Goal: Task Accomplishment & Management: Complete application form

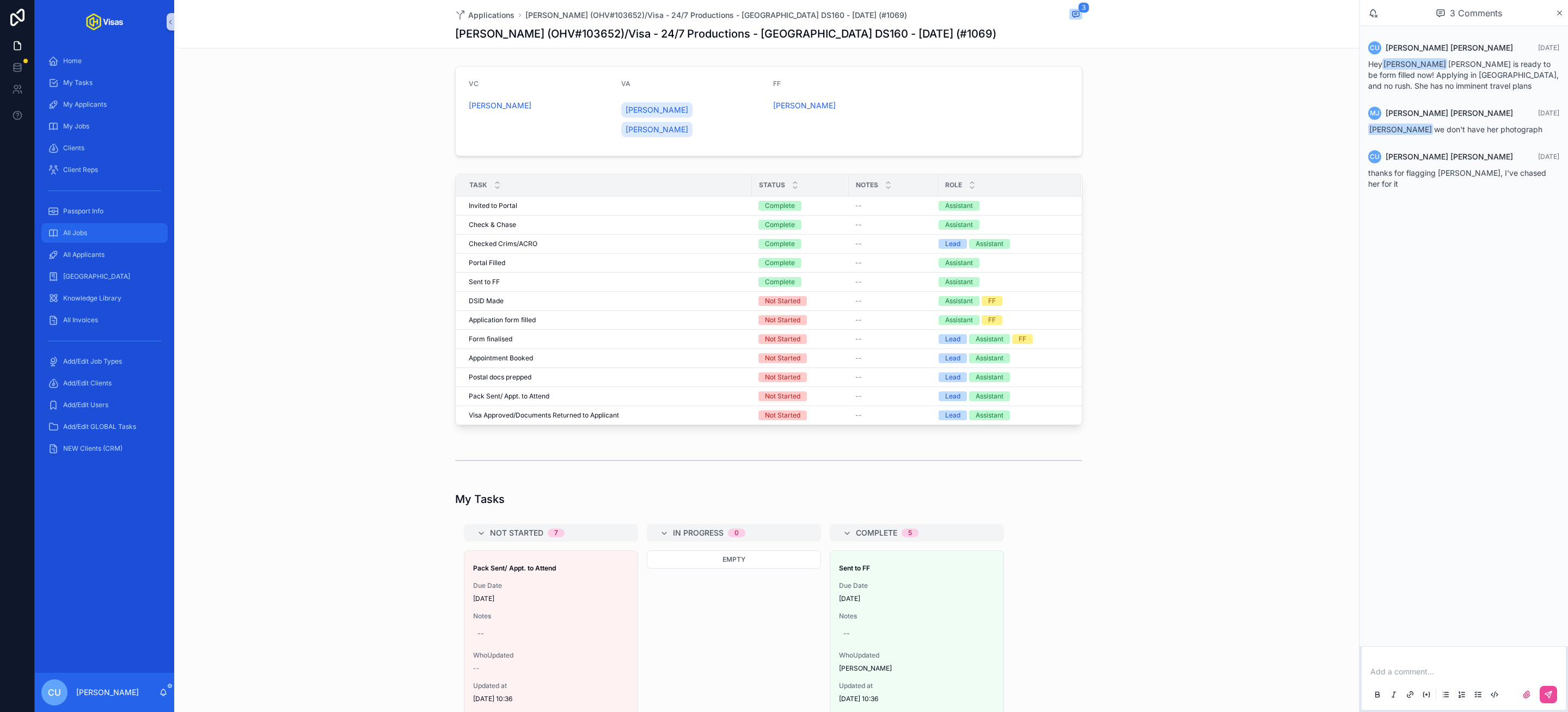
click at [84, 237] on div "All Jobs" at bounding box center [104, 232] width 113 height 17
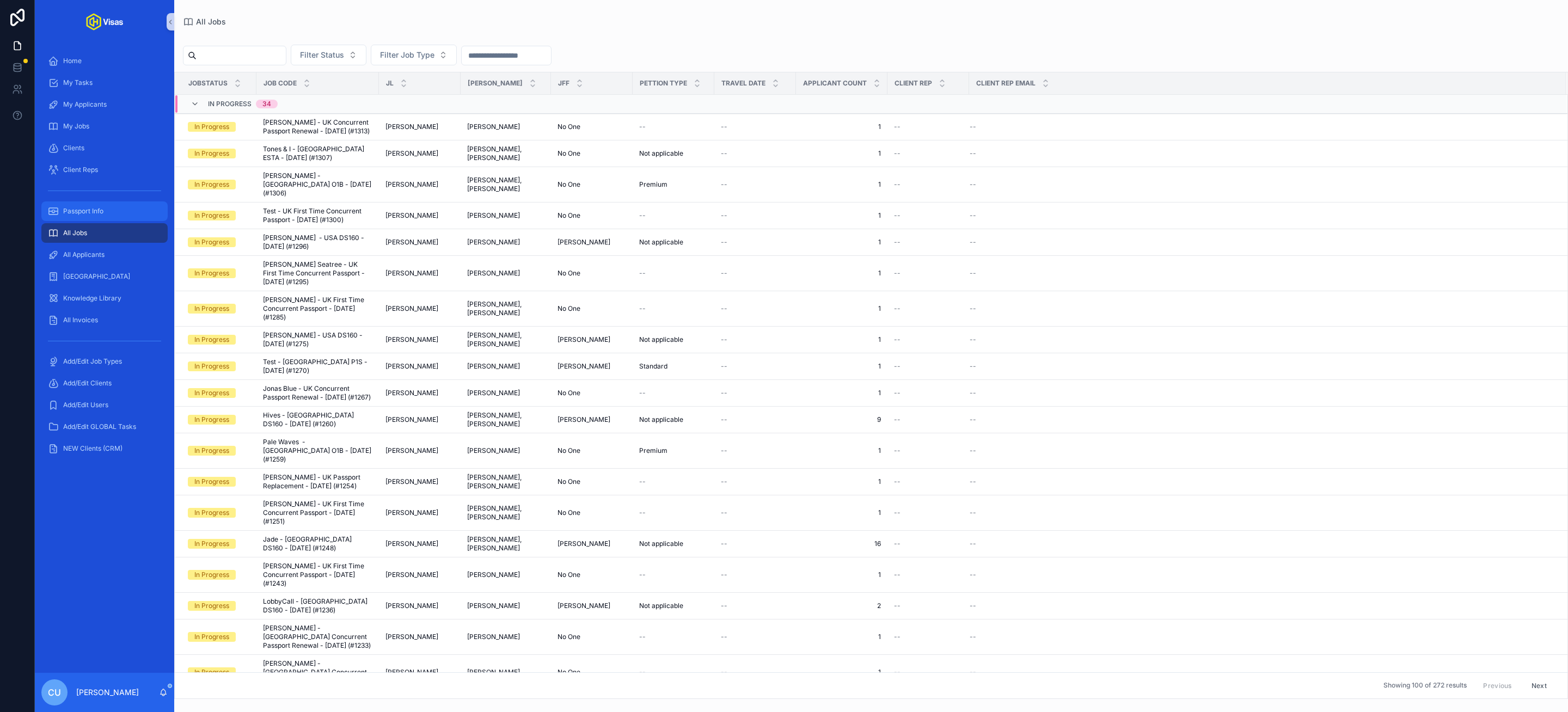
click at [89, 216] on div "Passport Info" at bounding box center [104, 210] width 113 height 17
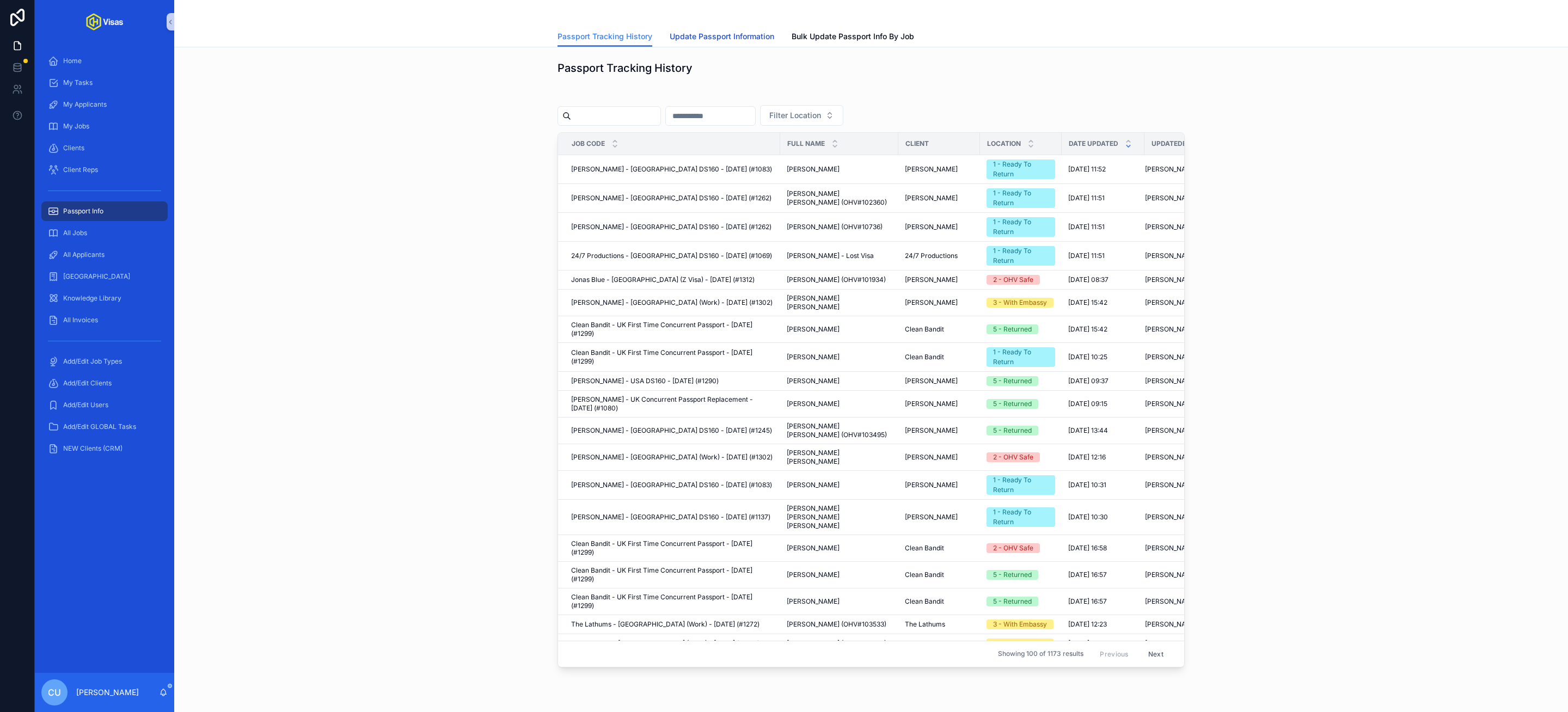
click at [720, 32] on span "Update Passport Information" at bounding box center [722, 36] width 104 height 11
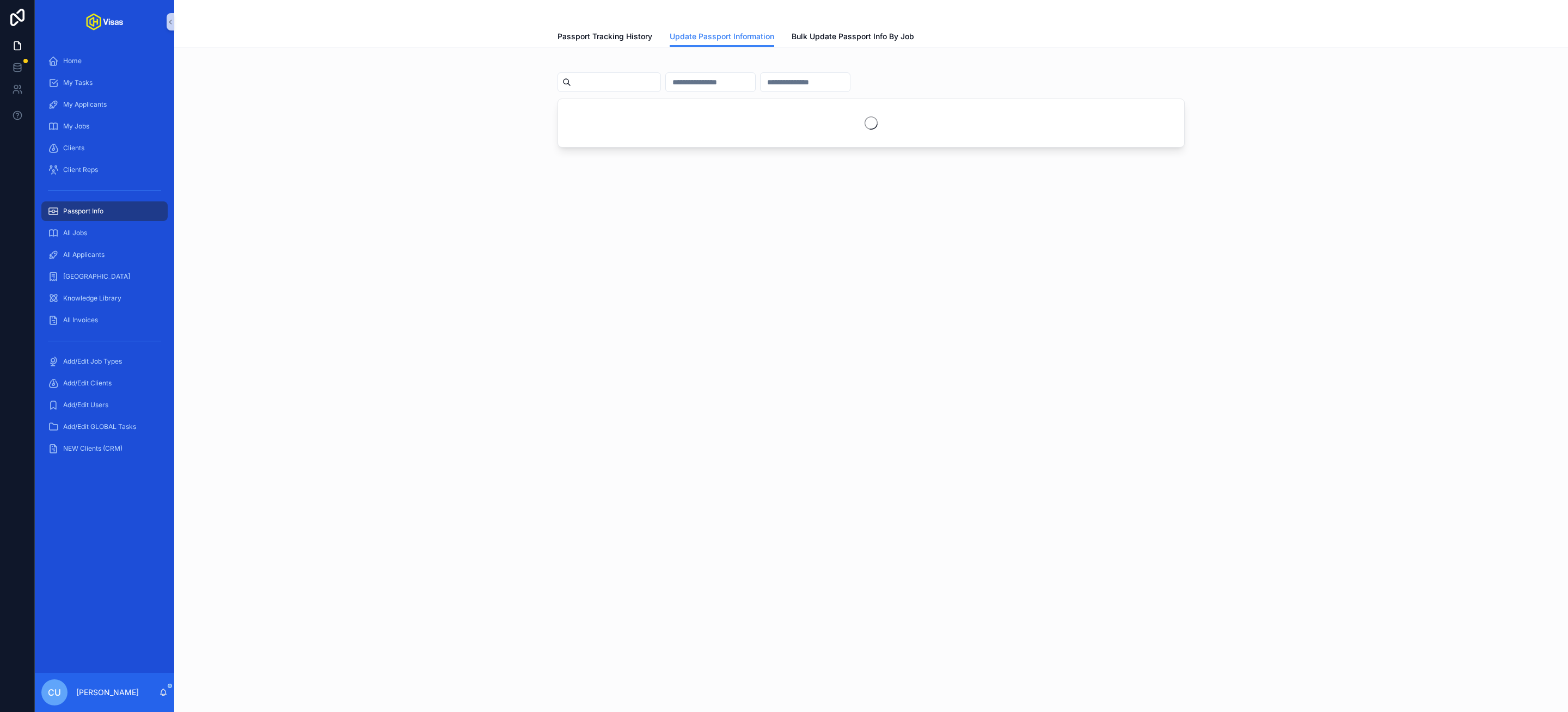
click at [613, 82] on input "scrollable content" at bounding box center [615, 82] width 89 height 15
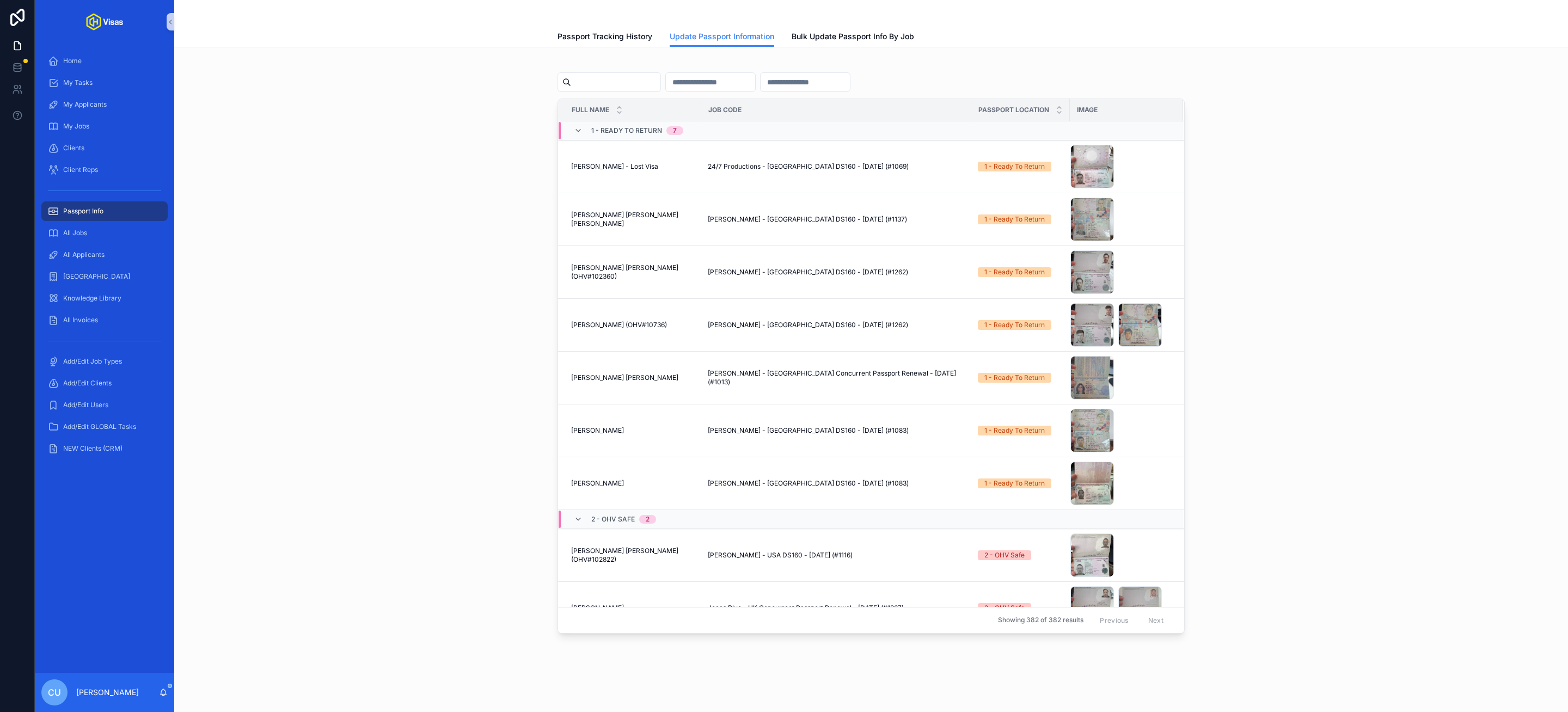
click at [839, 82] on input "scrollable content" at bounding box center [804, 82] width 89 height 15
type input "***"
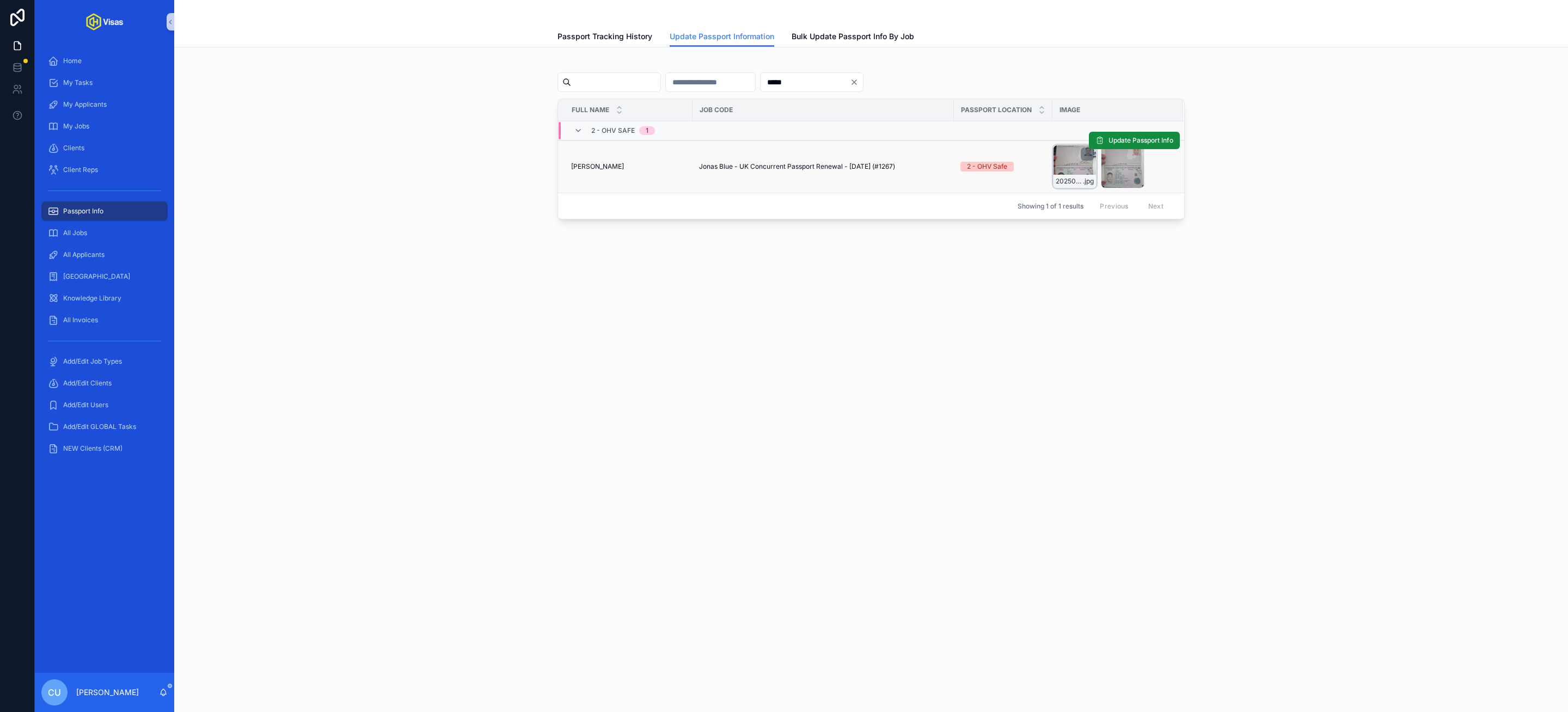
type input "*****"
click at [1076, 165] on div "20250807_154917 .jpg" at bounding box center [1074, 166] width 43 height 43
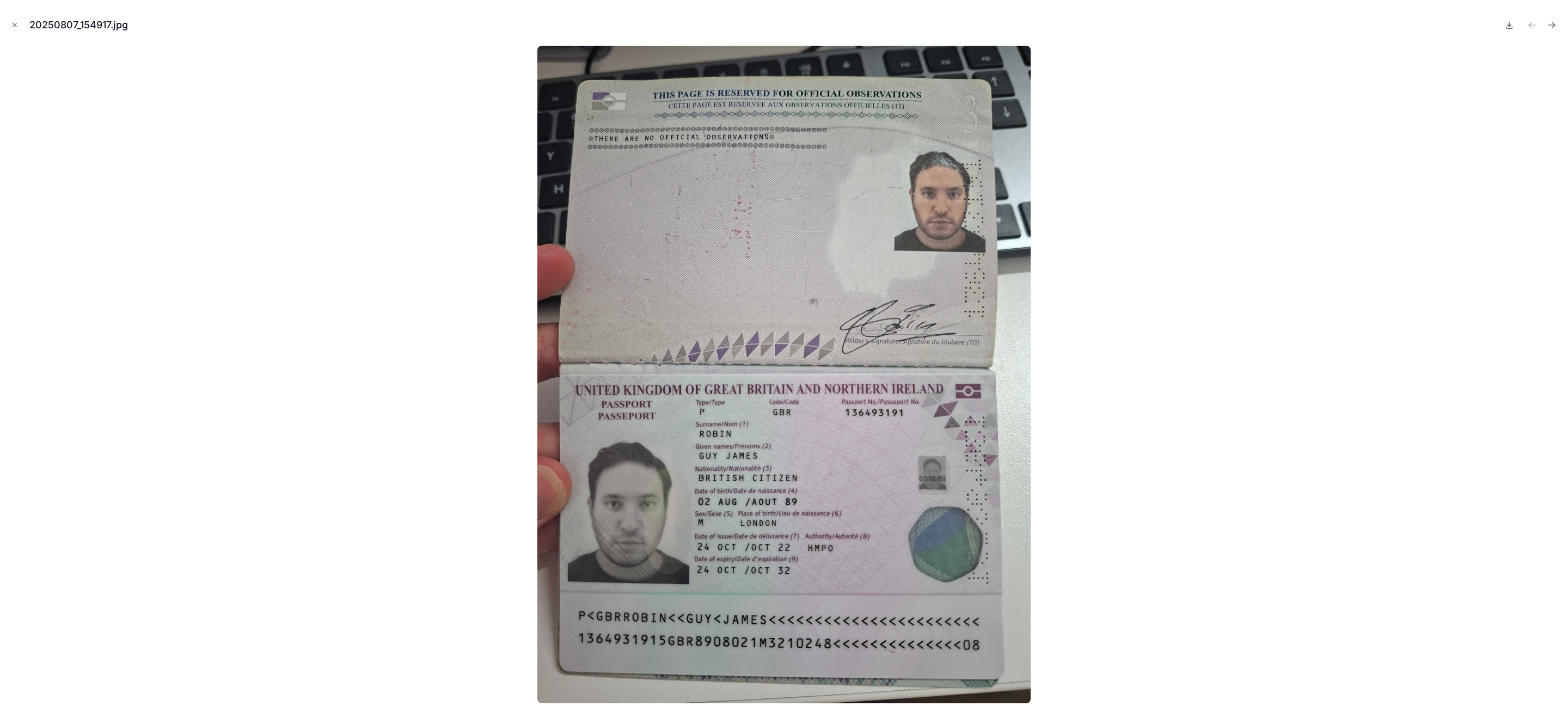
click at [1508, 26] on icon at bounding box center [1508, 24] width 9 height 9
click at [16, 29] on button "Close modal" at bounding box center [15, 24] width 12 height 12
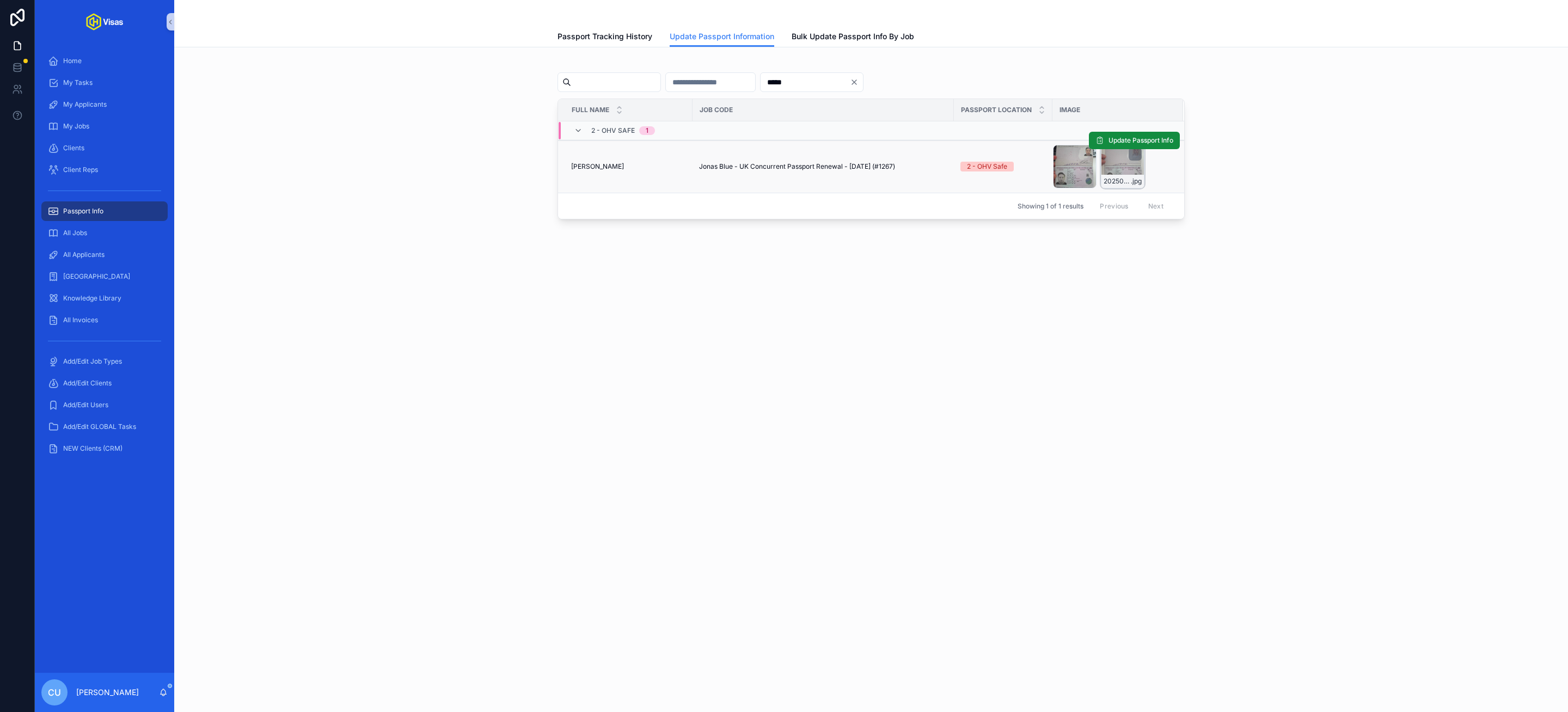
click at [1118, 167] on div "20250812_161808 .jpg" at bounding box center [1122, 166] width 43 height 43
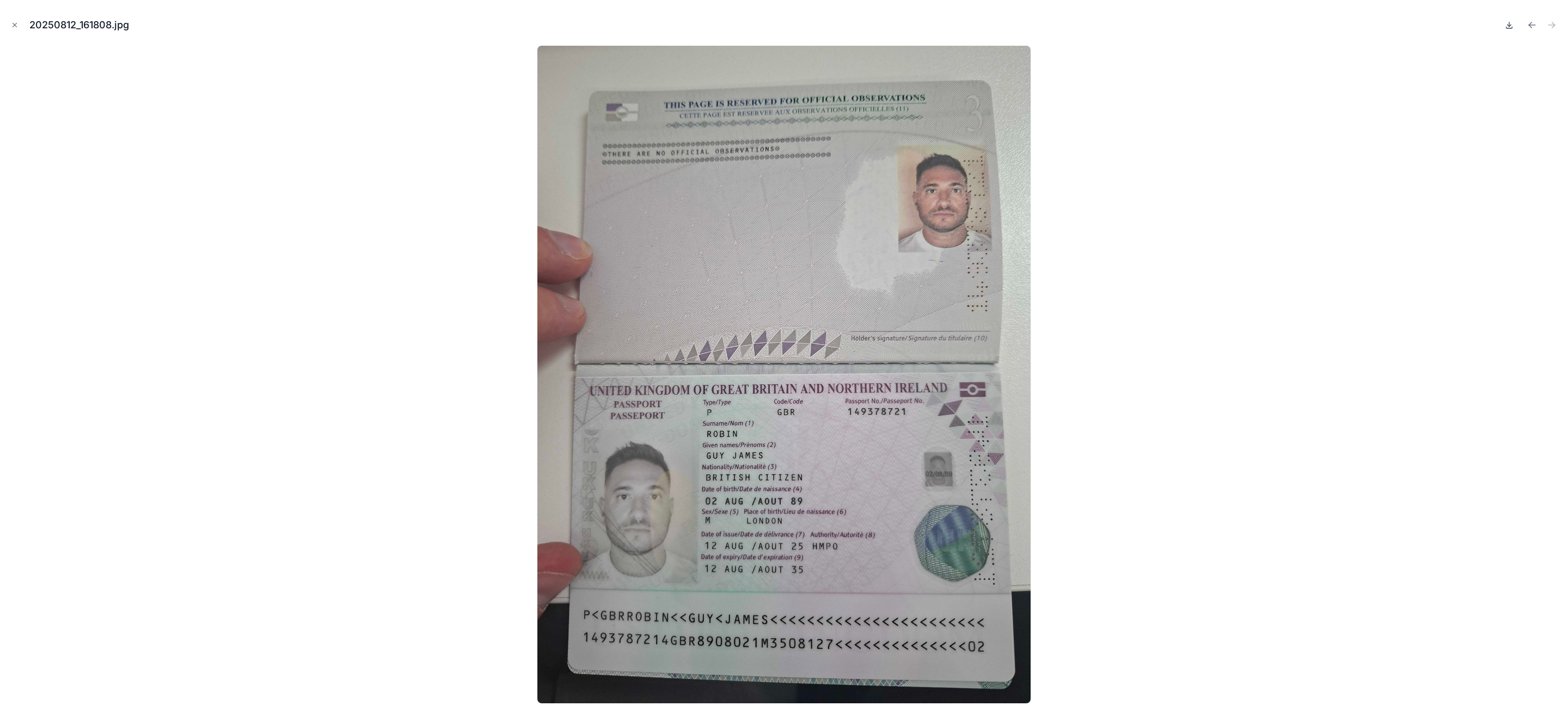
click at [1513, 24] on icon at bounding box center [1508, 24] width 9 height 9
click at [16, 25] on icon "Close modal" at bounding box center [14, 24] width 7 height 7
